Goal: Task Accomplishment & Management: Complete application form

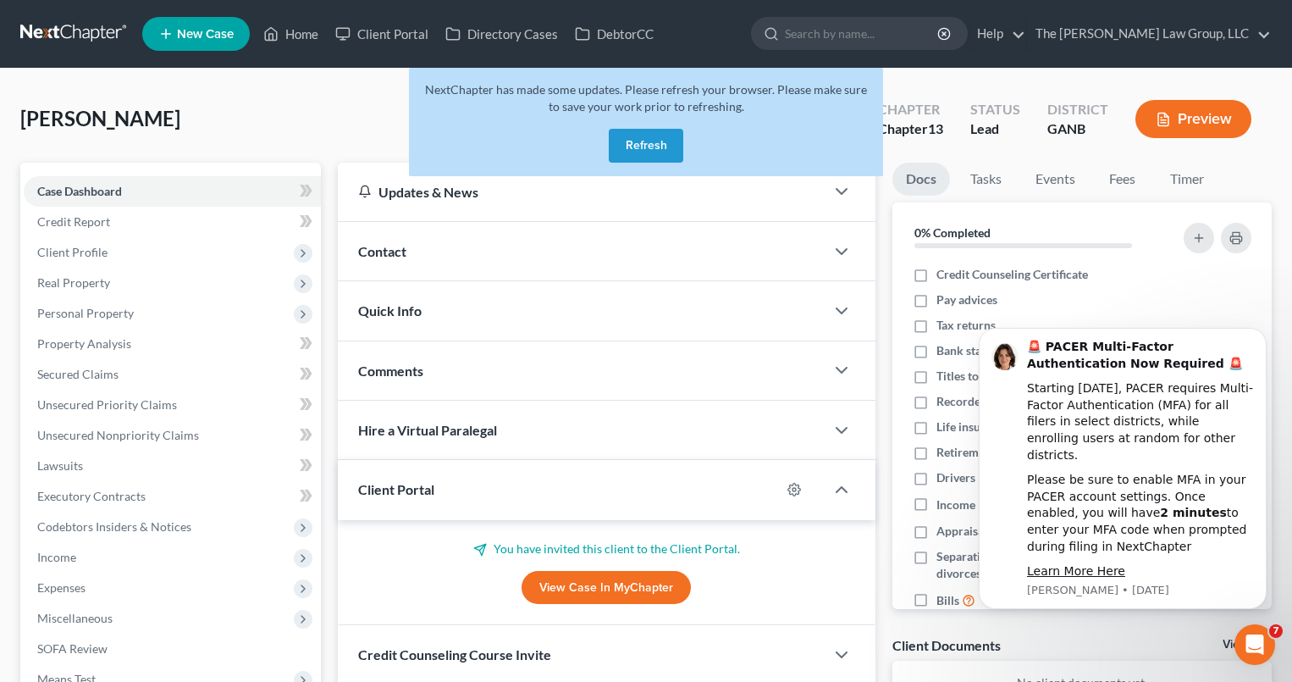
click at [668, 147] on button "Refresh" at bounding box center [646, 146] width 75 height 34
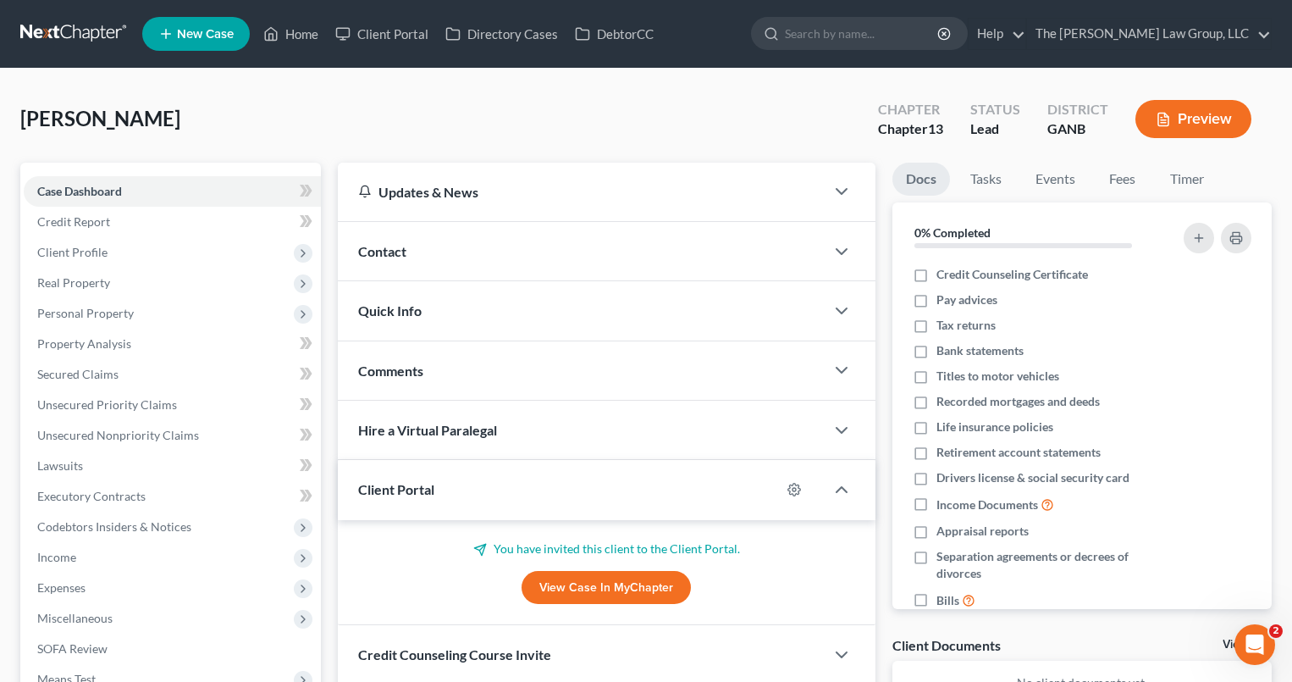
click at [196, 36] on span "New Case" at bounding box center [205, 34] width 57 height 13
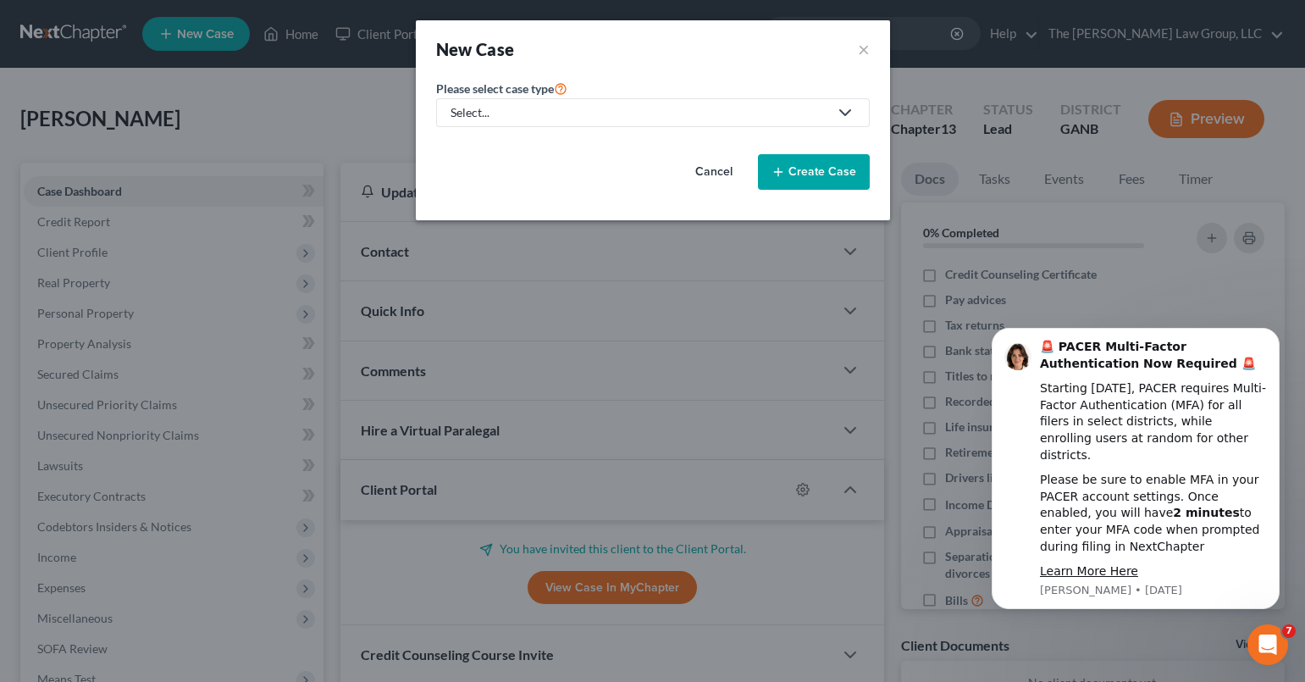
click at [846, 111] on icon at bounding box center [845, 112] width 20 height 20
click at [534, 138] on div "Bankruptcy" at bounding box center [517, 146] width 130 height 17
select select "19"
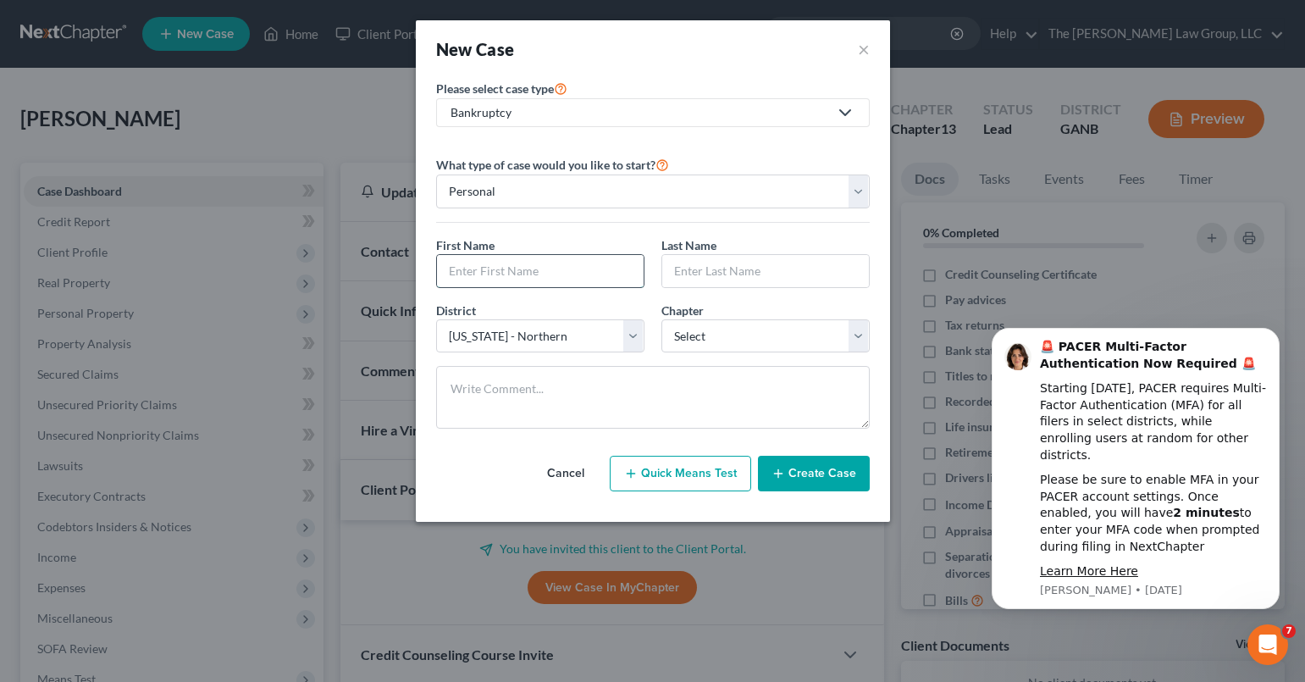
click at [601, 276] on input "text" at bounding box center [540, 271] width 207 height 32
type input "Gerta"
type input "Franklin"
click at [838, 342] on select "Select 7 11 12 13" at bounding box center [765, 336] width 208 height 34
select select "0"
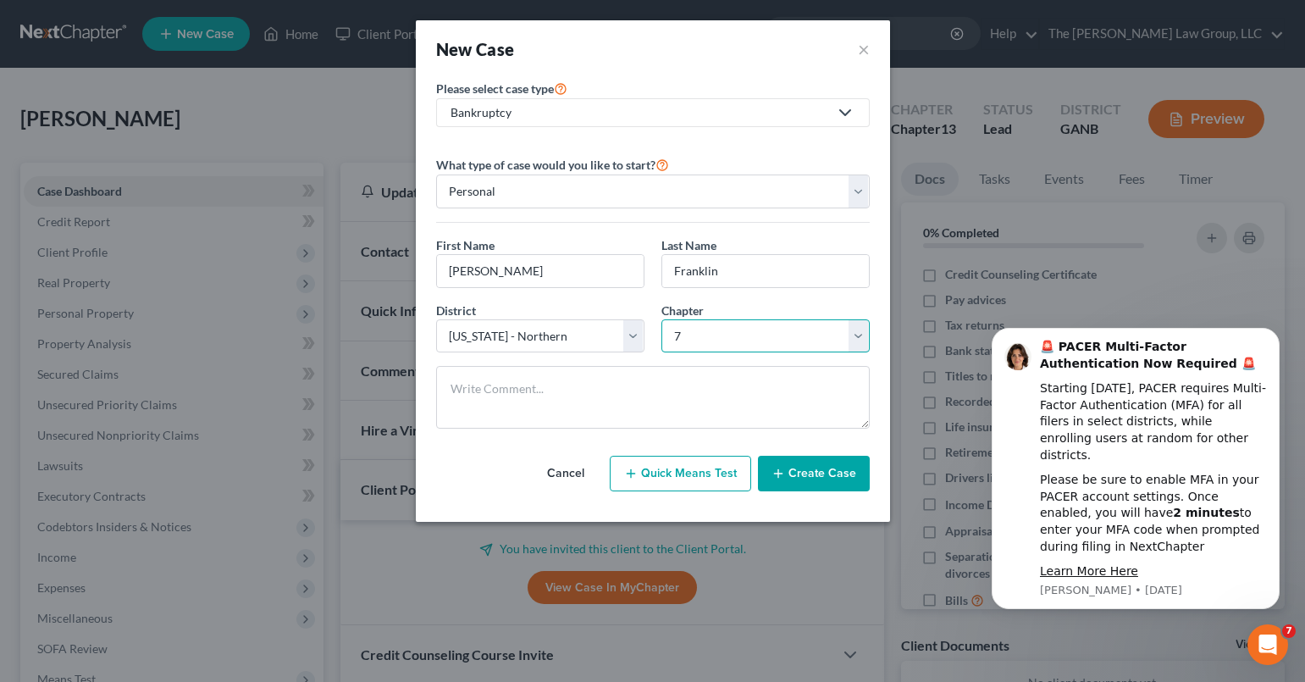
click at [661, 319] on select "Select 7 11 12 13" at bounding box center [765, 336] width 208 height 34
click at [817, 475] on button "Create Case" at bounding box center [814, 474] width 112 height 36
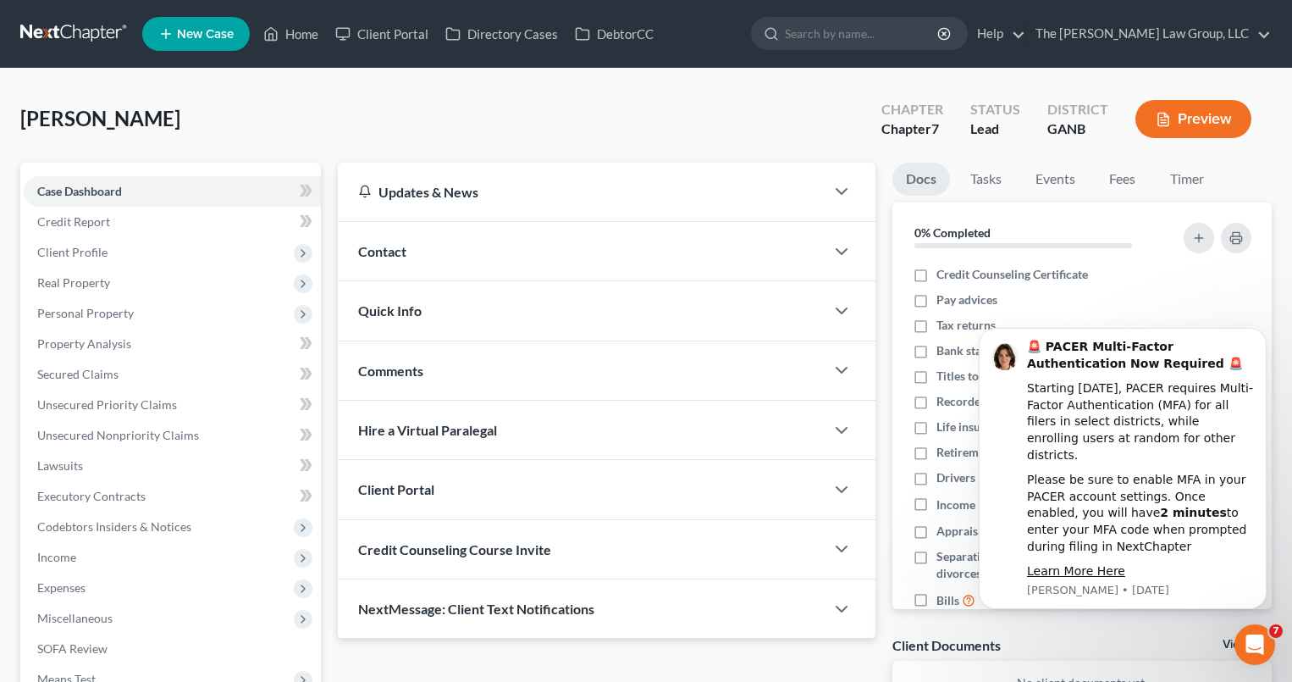
click at [592, 497] on div "Client Portal" at bounding box center [581, 489] width 487 height 58
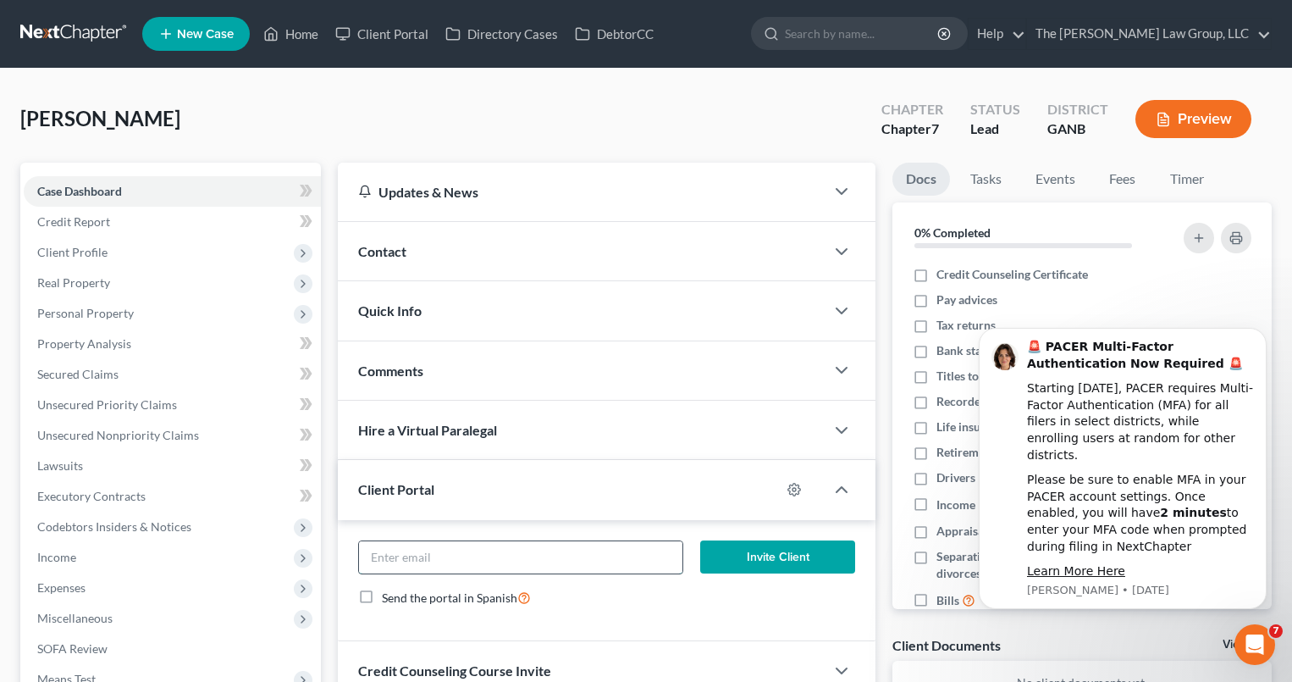
click at [558, 556] on input "email" at bounding box center [521, 557] width 324 height 32
type input "gertafranklin@gmail.com"
click at [767, 560] on button "Invite Client" at bounding box center [777, 557] width 154 height 34
